Goal: Entertainment & Leisure: Consume media (video, audio)

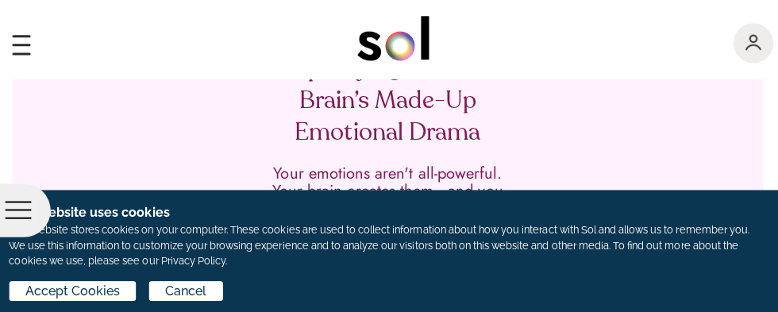
scroll to position [125, 0]
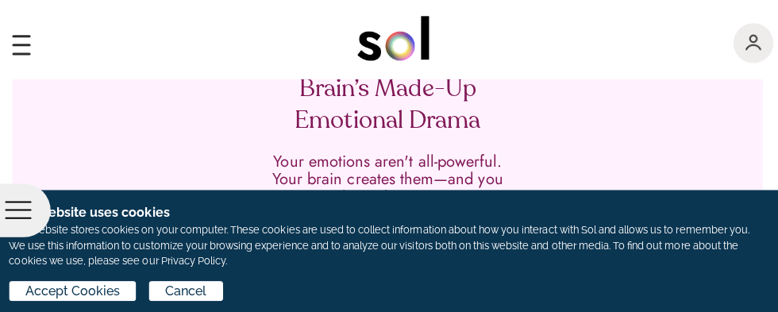
click at [550, 218] on div "BY SOL TV SHARE" at bounding box center [389, 239] width 672 height 52
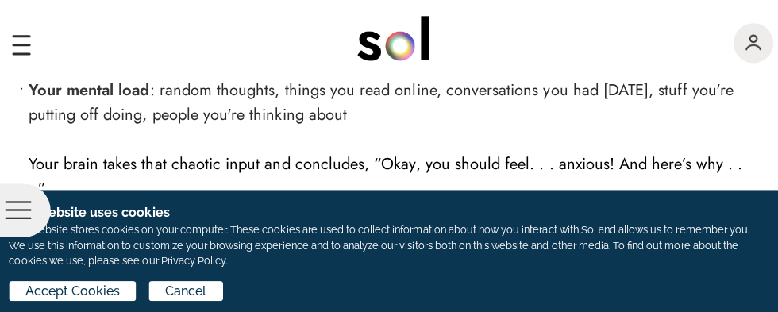
scroll to position [1531, 0]
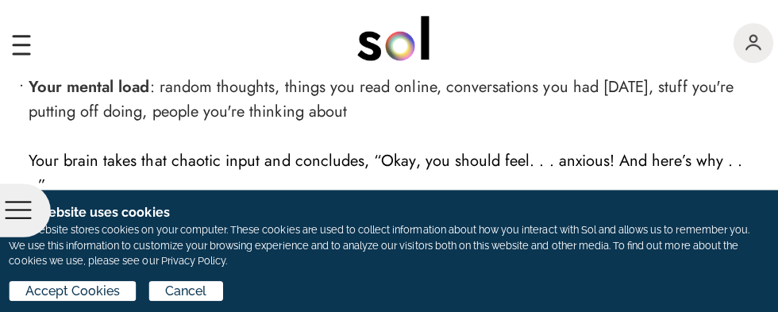
click at [544, 223] on p "You can influence what your brain finds consequential." at bounding box center [389, 234] width 715 height 25
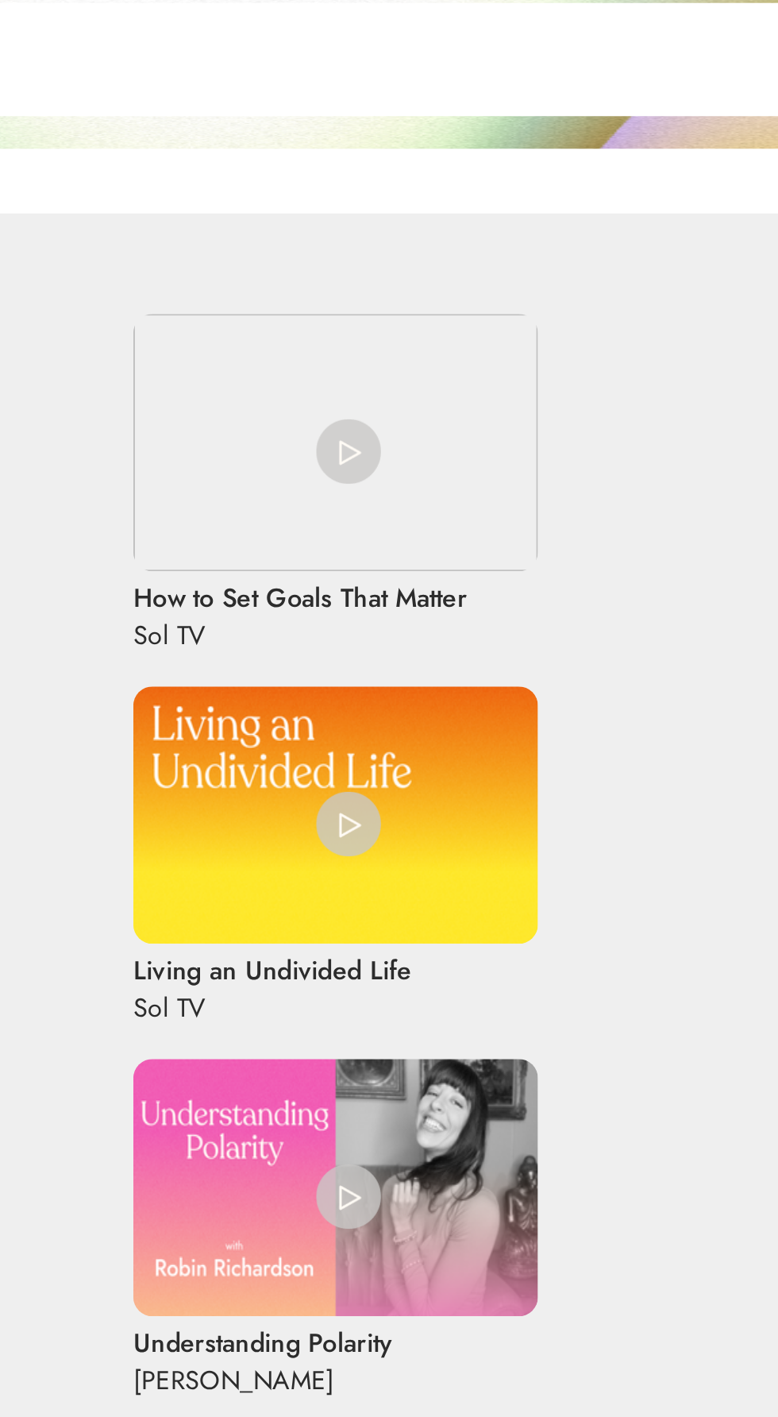
scroll to position [2357, 0]
click at [550, 856] on link "Living an Undivided Life Sol TV" at bounding box center [389, 838] width 747 height 167
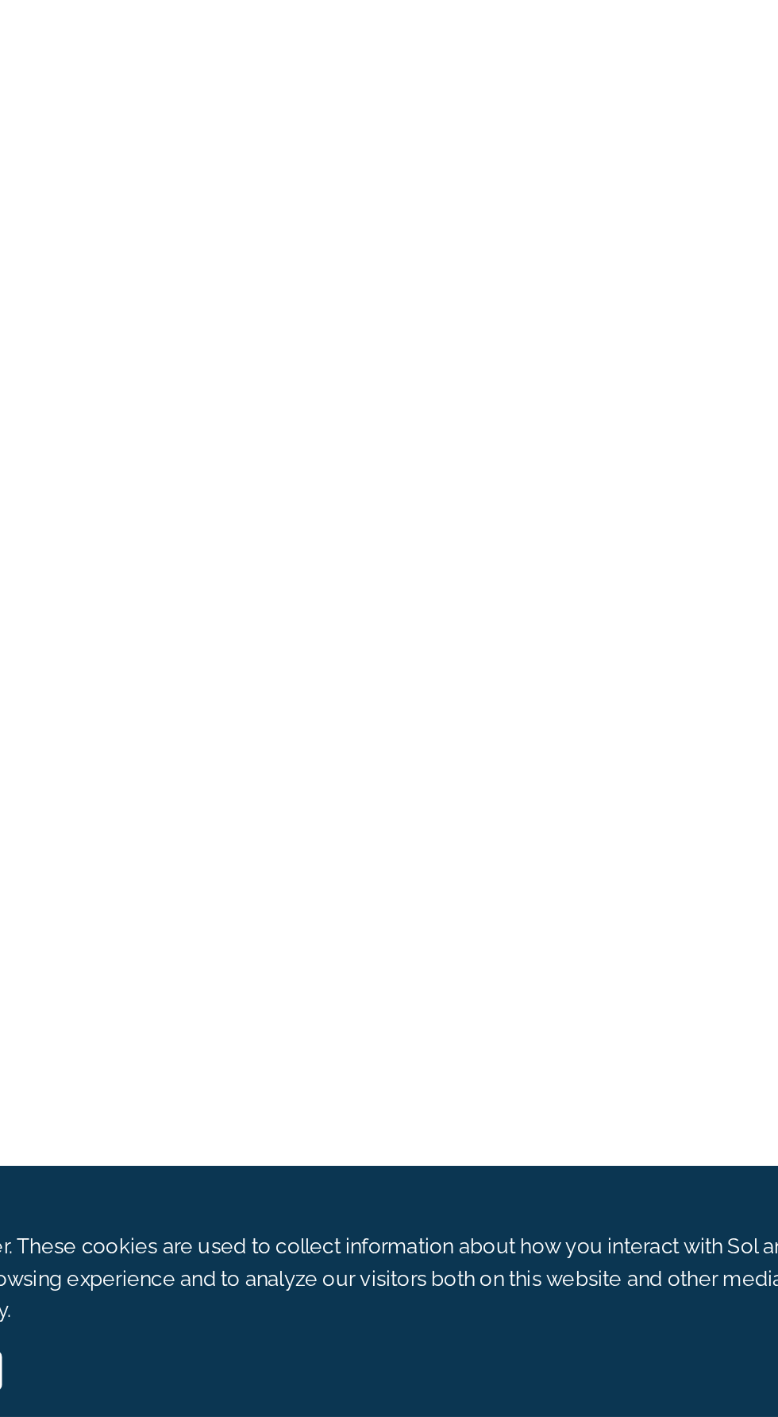
click at [554, 1147] on div at bounding box center [389, 748] width 778 height 1338
